Goal: Task Accomplishment & Management: Manage account settings

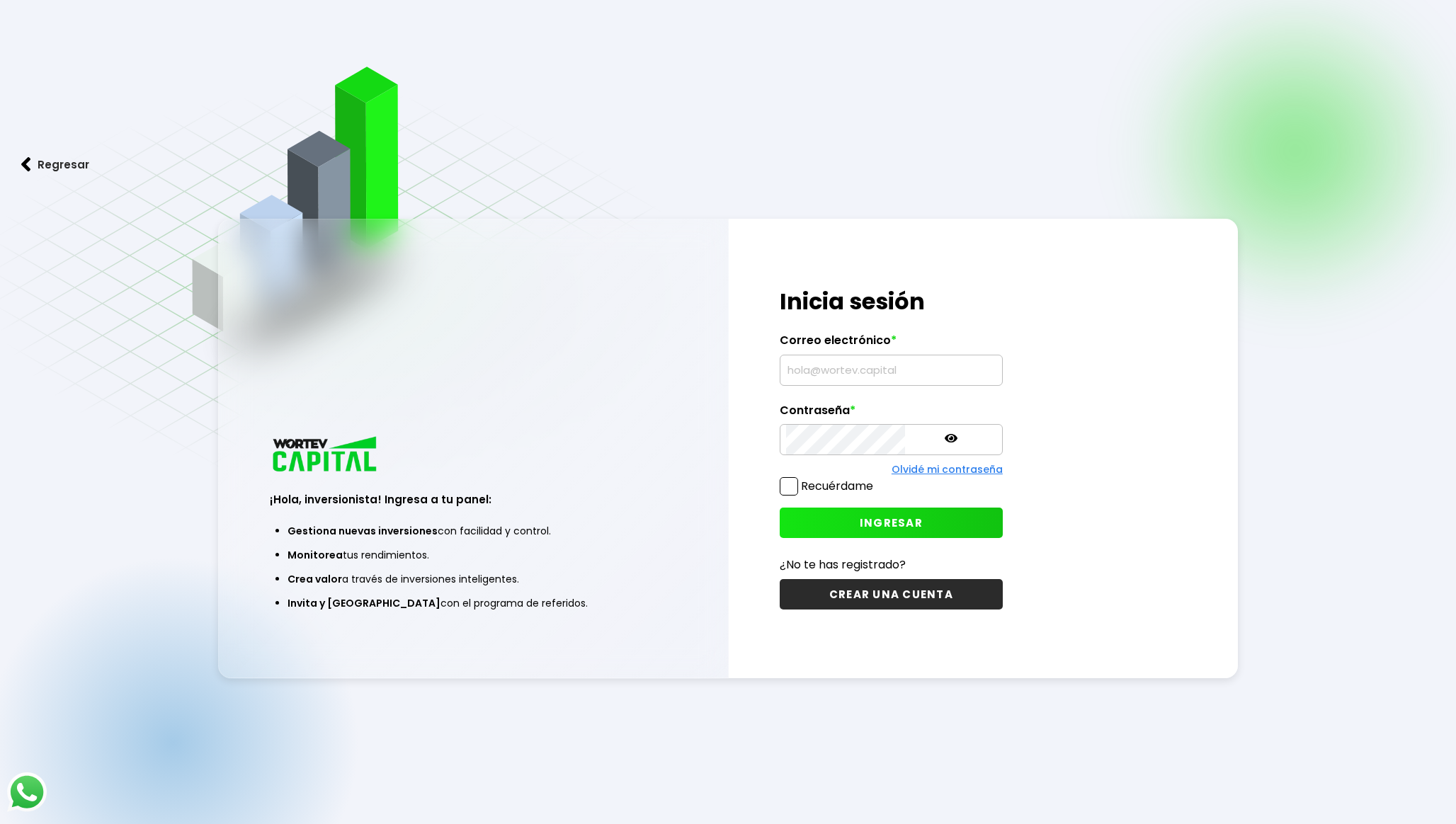
type input "[EMAIL_ADDRESS][DOMAIN_NAME]"
click at [860, 524] on span "INGRESAR" at bounding box center [892, 523] width 63 height 15
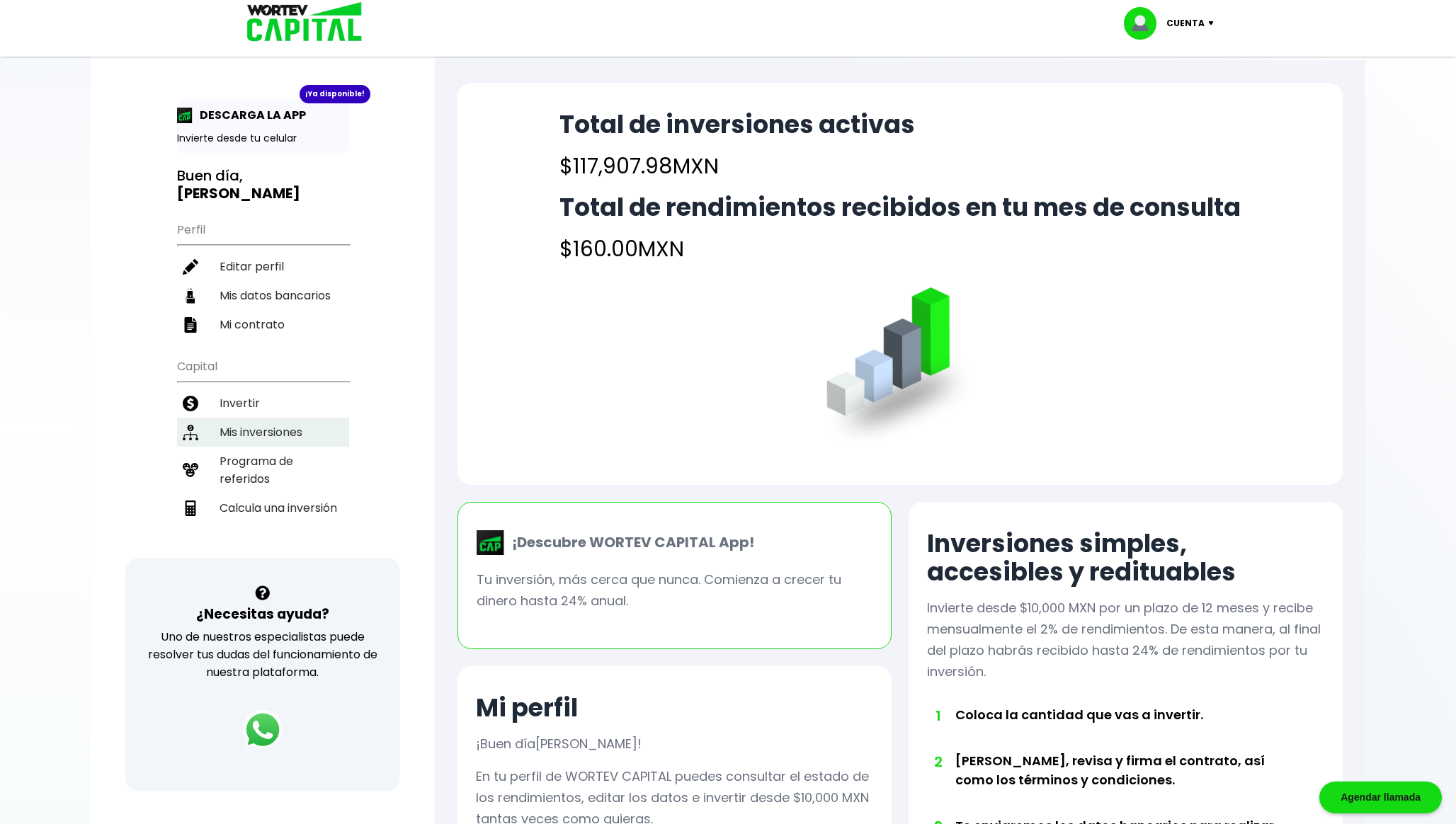
click at [260, 424] on li "Mis inversiones" at bounding box center [263, 431] width 172 height 29
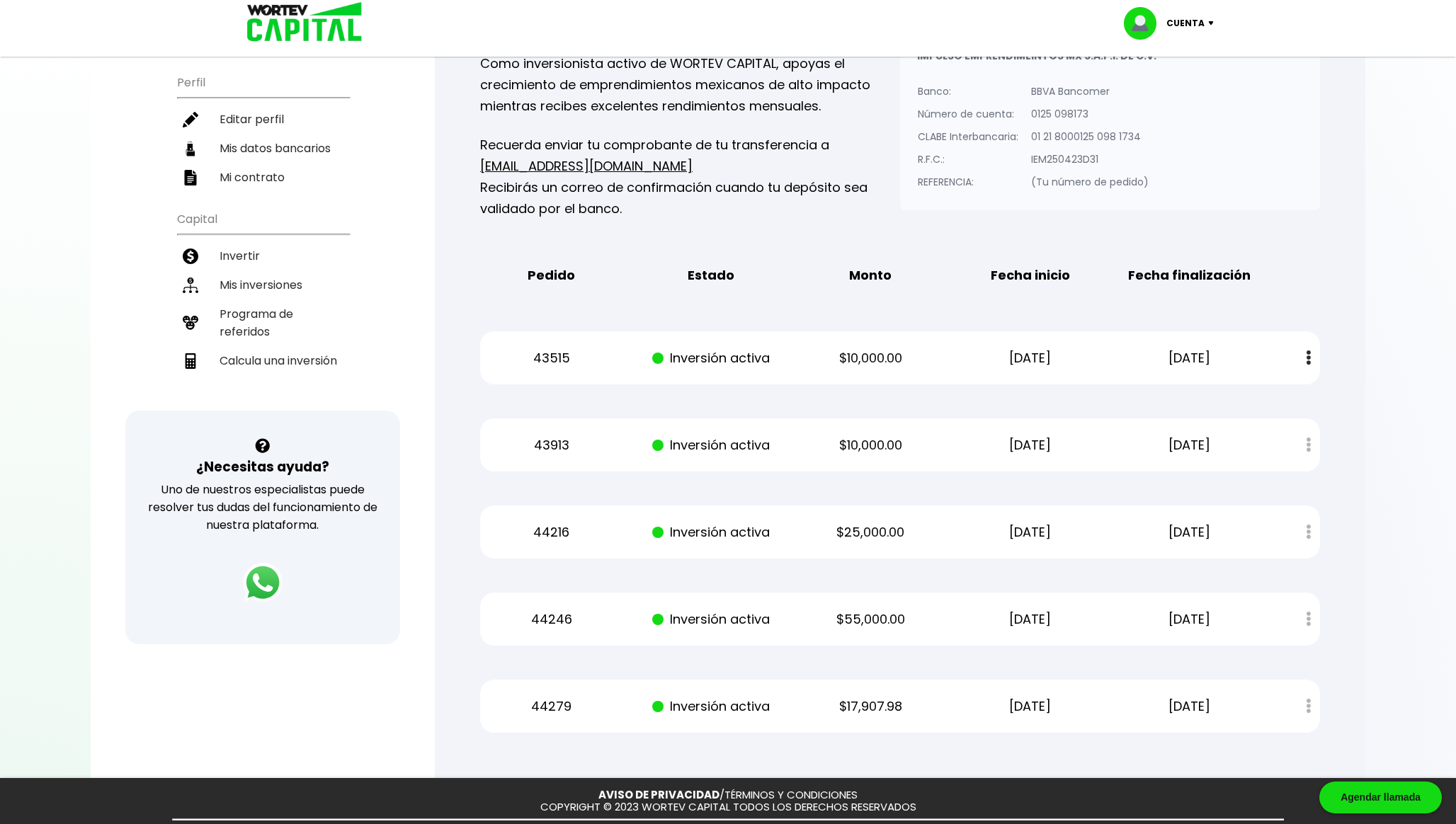
scroll to position [176, 0]
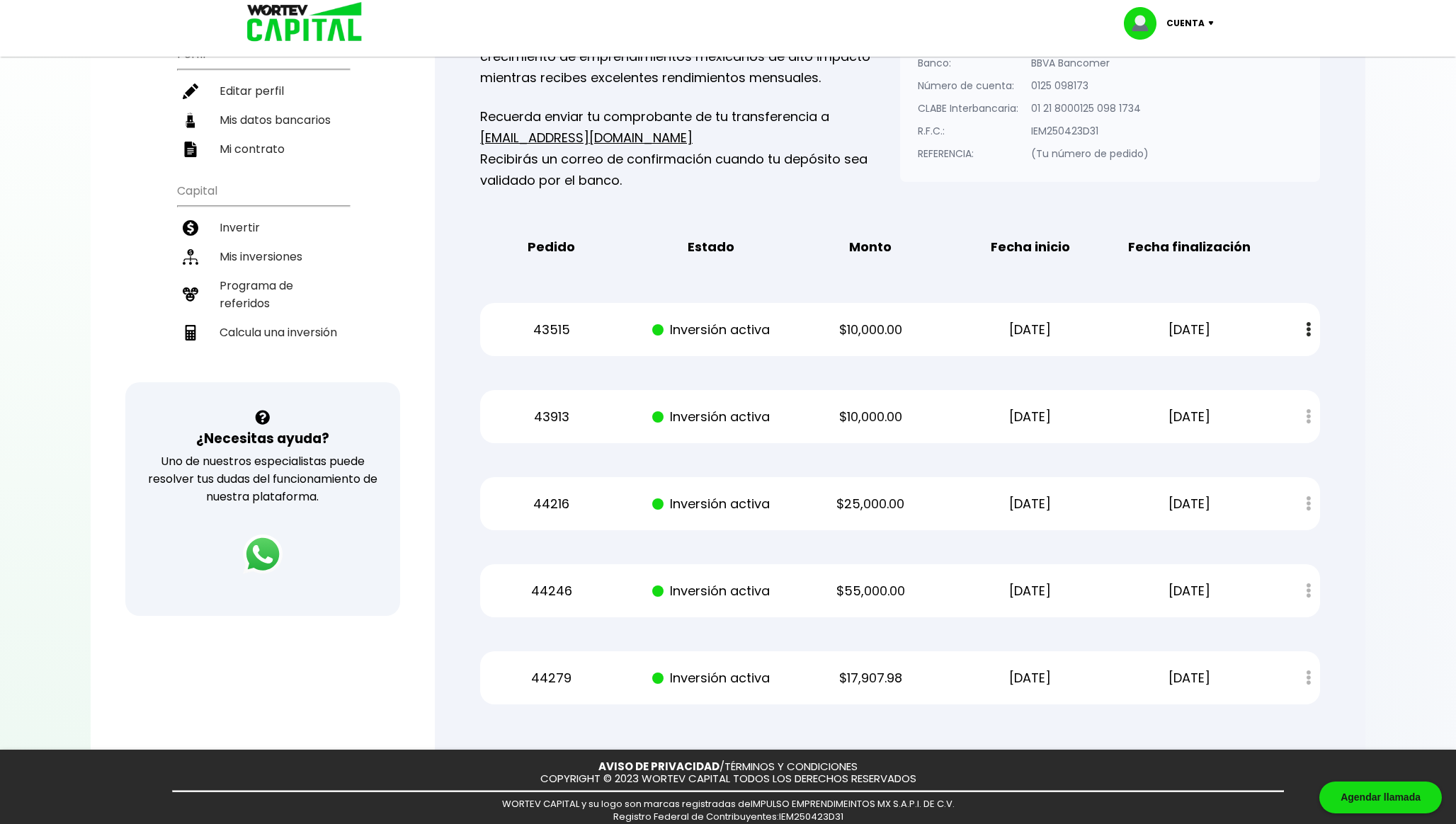
click at [1019, 333] on p "[DATE]" at bounding box center [1031, 330] width 135 height 21
click at [1001, 415] on p "[DATE]" at bounding box center [1031, 417] width 135 height 21
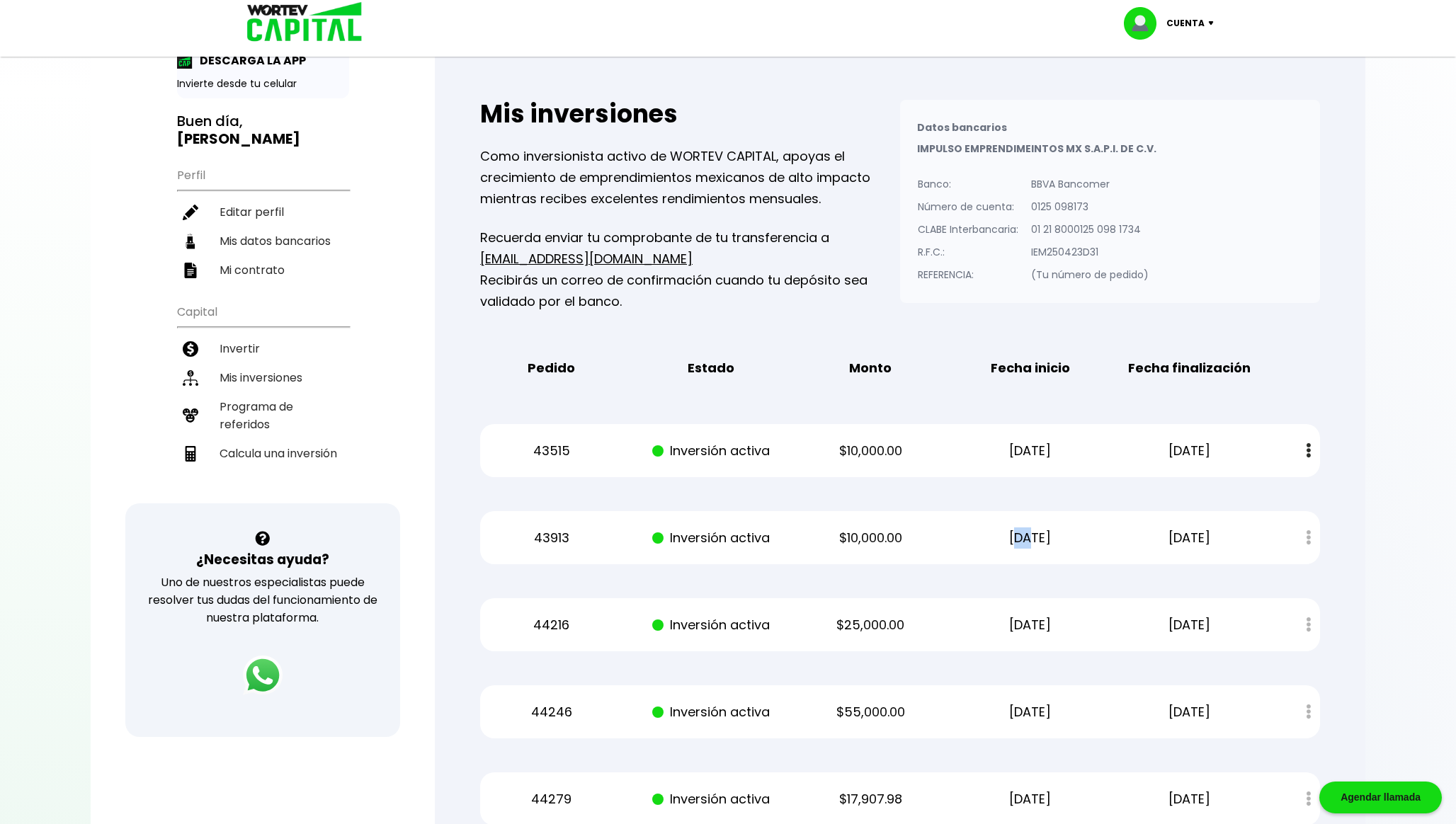
scroll to position [41, 0]
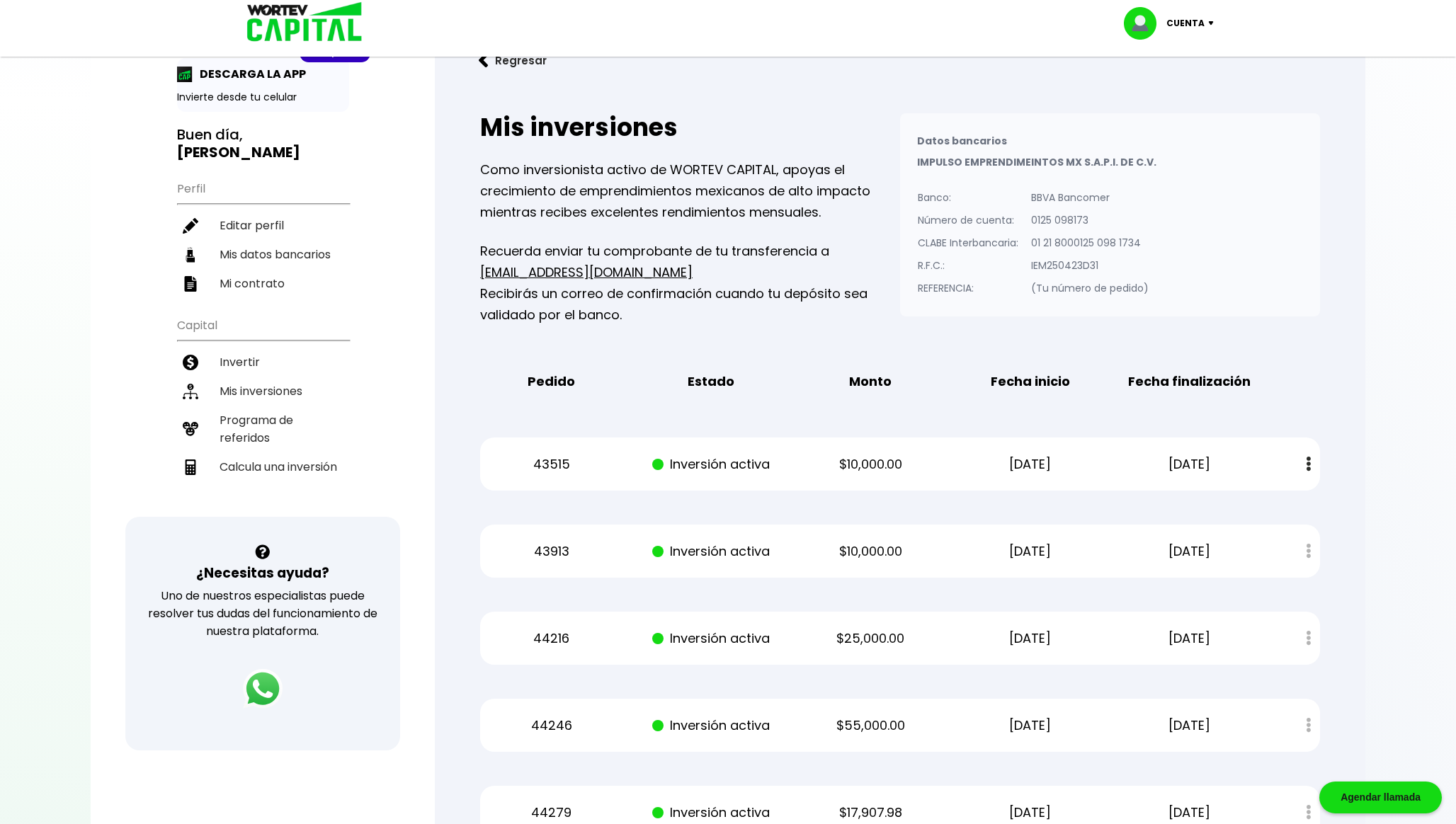
click at [1196, 19] on p "Cuenta" at bounding box center [1185, 23] width 38 height 21
click at [1168, 91] on li "Cerrar sesión" at bounding box center [1171, 94] width 114 height 29
